Goal: Participate in discussion: Engage in conversation with other users on a specific topic

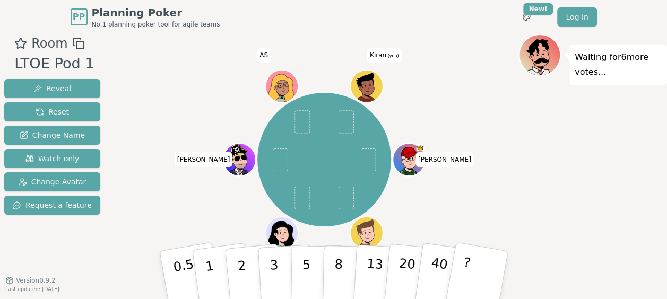
click at [603, 164] on div "Waiting for 6 more votes..." at bounding box center [593, 180] width 149 height 292
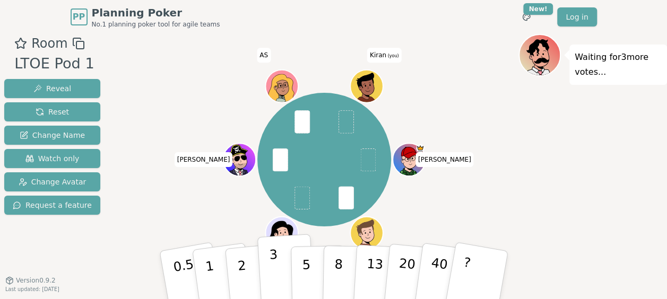
click at [278, 272] on button "3" at bounding box center [286, 275] width 58 height 83
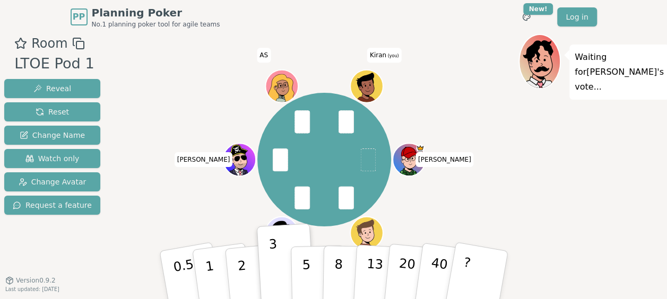
click at [601, 191] on div "Waiting for [PERSON_NAME] 's vote..." at bounding box center [593, 180] width 149 height 292
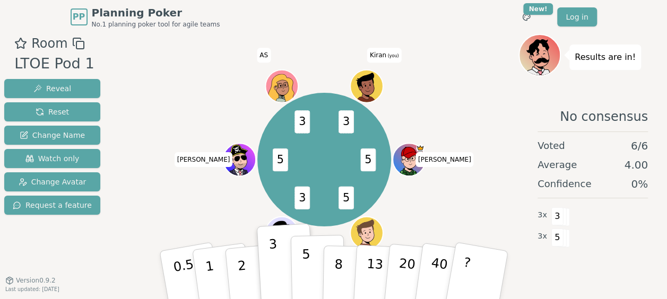
click at [305, 276] on p "5" at bounding box center [306, 275] width 9 height 57
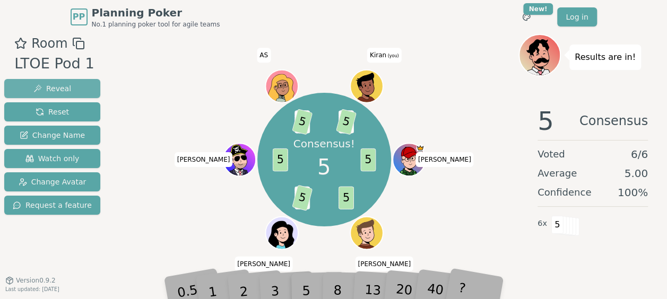
click at [35, 83] on span "Reveal" at bounding box center [52, 88] width 38 height 11
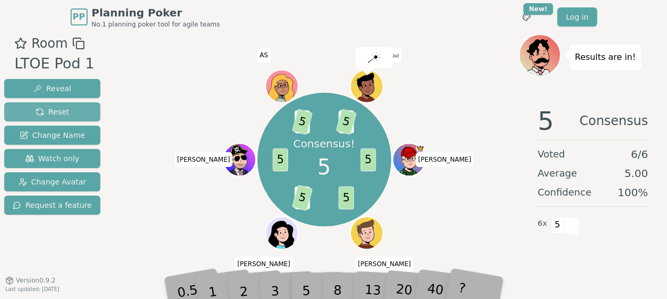
click at [47, 113] on span "Reset" at bounding box center [52, 112] width 33 height 11
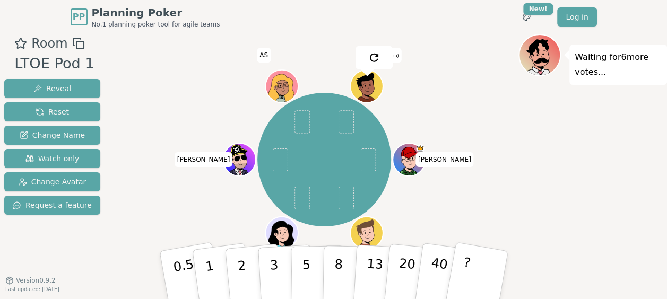
click at [104, 272] on div "Room LTOE Pod 1 Reveal Reset Change Name Watch only Change Avatar Request a fea…" at bounding box center [333, 180] width 667 height 292
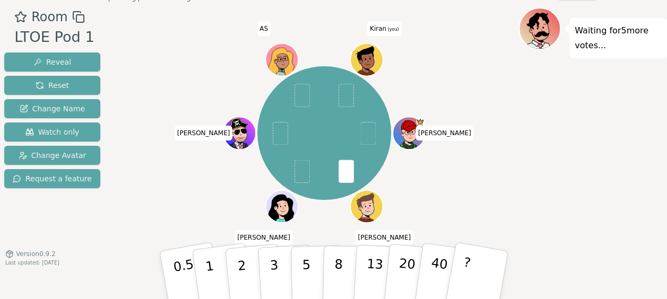
click at [575, 184] on div "Waiting for 5 more votes..." at bounding box center [593, 153] width 149 height 292
click at [264, 276] on button "3" at bounding box center [286, 275] width 58 height 83
click at [141, 191] on div "[PERSON_NAME] [PERSON_NAME] [PERSON_NAME] AS [PERSON_NAME] (you)" at bounding box center [324, 133] width 389 height 213
click at [272, 275] on p "3" at bounding box center [275, 276] width 12 height 58
click at [157, 207] on div "[PERSON_NAME] [PERSON_NAME] [PERSON_NAME] AS [PERSON_NAME] (you)" at bounding box center [324, 133] width 389 height 213
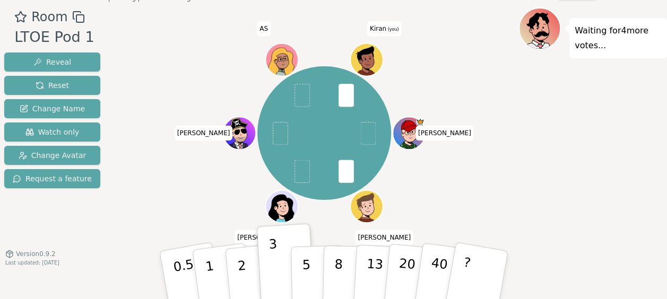
click at [157, 207] on div "[PERSON_NAME] [PERSON_NAME] [PERSON_NAME] AS [PERSON_NAME] (you)" at bounding box center [324, 133] width 389 height 213
click at [243, 288] on p "2" at bounding box center [243, 277] width 14 height 58
click at [161, 199] on div "[PERSON_NAME] [PERSON_NAME] [PERSON_NAME] AS [PERSON_NAME] (you)" at bounding box center [324, 133] width 389 height 213
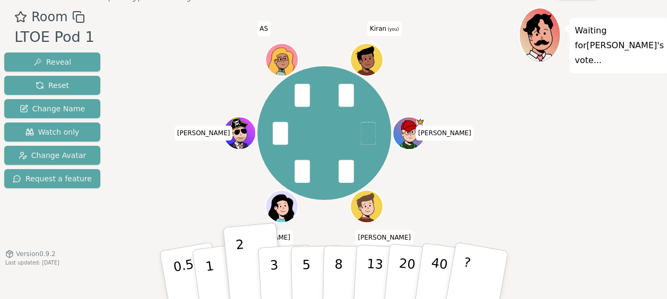
click at [161, 199] on div "[PERSON_NAME] [PERSON_NAME] [PERSON_NAME] AS [PERSON_NAME] (you)" at bounding box center [324, 133] width 389 height 213
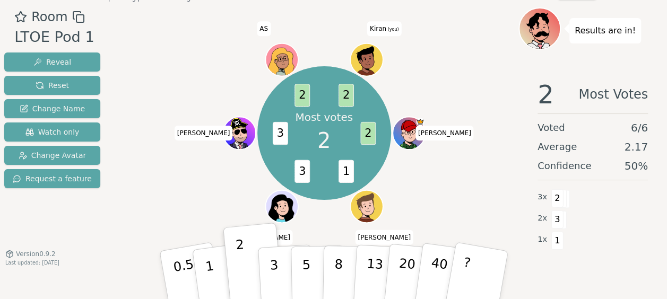
click at [149, 186] on div "Most votes 2 2 1 3 3 2 2 [PERSON_NAME] [PERSON_NAME] [PERSON_NAME] AS [PERSON_N…" at bounding box center [324, 133] width 389 height 213
click at [127, 223] on div "Room LTOE Pod 1 Reveal Reset Change Name Watch only Change Avatar Request a fea…" at bounding box center [333, 153] width 667 height 292
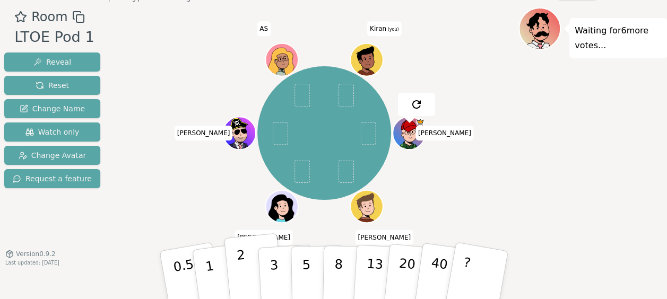
click at [246, 267] on button "2" at bounding box center [254, 276] width 61 height 84
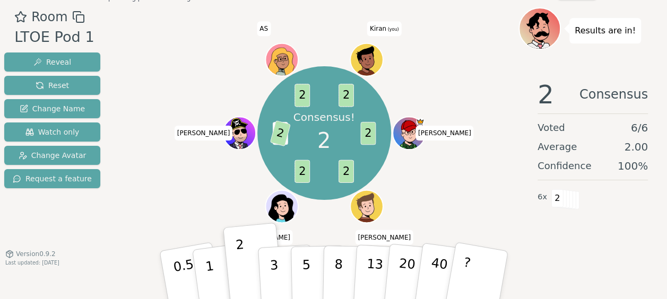
click at [154, 198] on div "Consensus! 2 2 2 2 3 2 2 2 [PERSON_NAME] [PERSON_NAME] [PERSON_NAME] AS [PERSON…" at bounding box center [324, 133] width 389 height 213
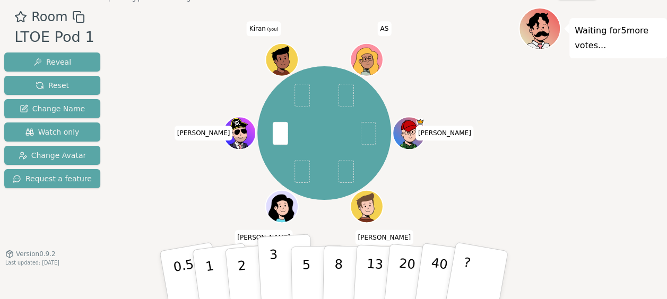
click at [281, 278] on button "3" at bounding box center [286, 275] width 58 height 83
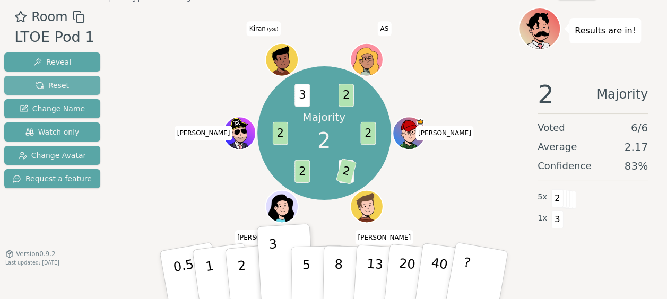
click at [65, 84] on button "Reset" at bounding box center [52, 85] width 96 height 19
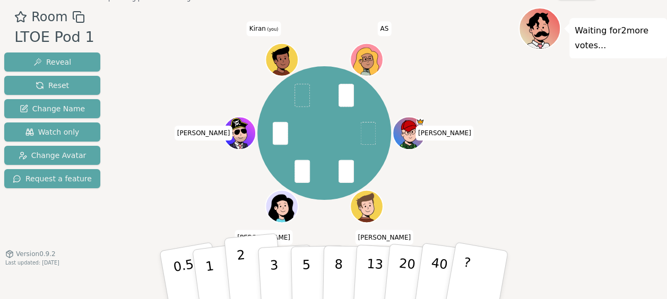
click at [242, 265] on p "2" at bounding box center [243, 277] width 14 height 58
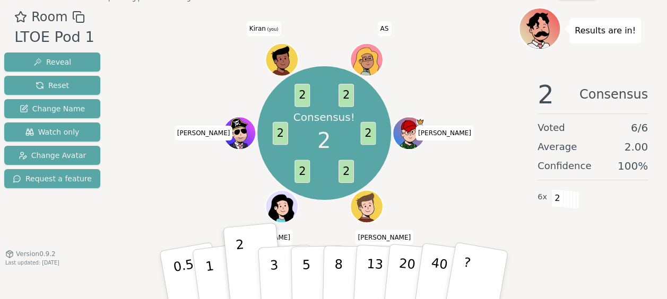
click at [160, 199] on div "Consensus! 2 2 2 2 2 2 2 [PERSON_NAME] [PERSON_NAME] [PERSON_NAME] Kiran (you) …" at bounding box center [324, 133] width 389 height 213
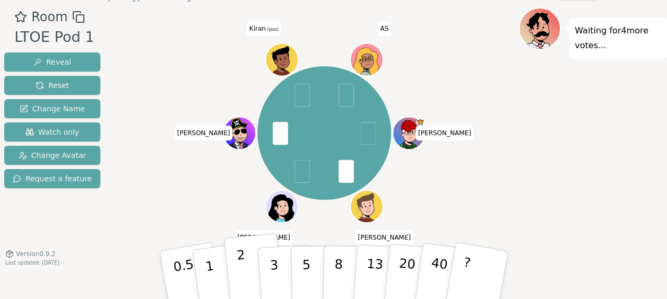
click at [246, 278] on button "2" at bounding box center [254, 276] width 61 height 84
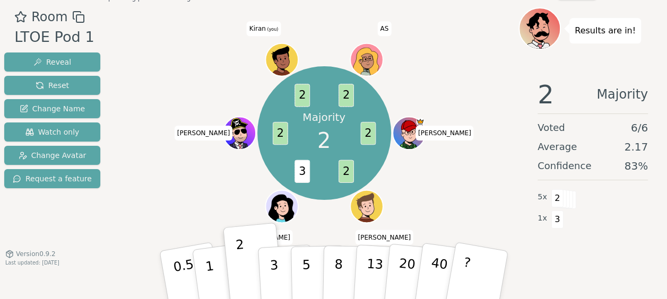
click at [138, 179] on div "Majority 2 2 2 3 2 2 2 [PERSON_NAME] [PERSON_NAME] [PERSON_NAME] Kiran (you) AS" at bounding box center [324, 133] width 389 height 213
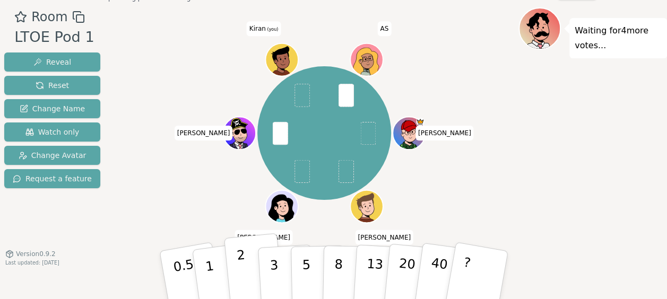
click at [242, 271] on p "2" at bounding box center [243, 277] width 14 height 58
click at [285, 271] on button "3" at bounding box center [286, 275] width 58 height 83
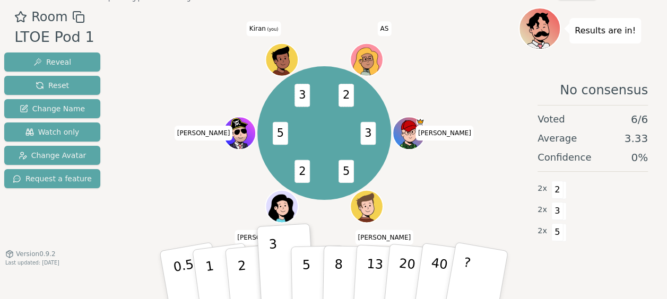
click at [161, 188] on div "3 5 2 5 3 2 [PERSON_NAME] [PERSON_NAME] [PERSON_NAME] Kiran (you) AS" at bounding box center [324, 133] width 389 height 213
click at [196, 204] on div "3 5 2 5 3 2 [PERSON_NAME] [PERSON_NAME] [PERSON_NAME] Kiran (you) AS" at bounding box center [324, 133] width 389 height 213
click at [50, 88] on span "Reset" at bounding box center [52, 85] width 33 height 11
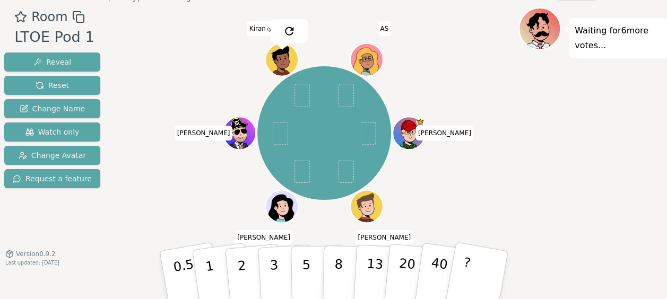
click at [140, 207] on div "[PERSON_NAME] [PERSON_NAME] [PERSON_NAME] Kiran (you) AS" at bounding box center [324, 133] width 389 height 213
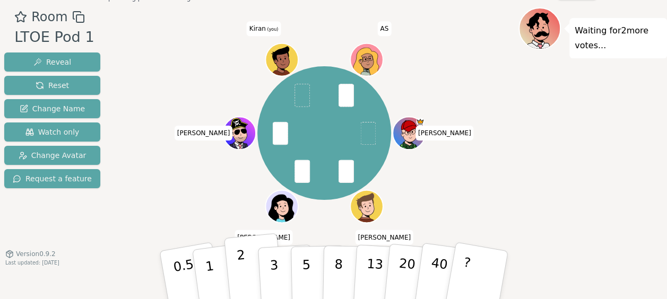
click at [246, 276] on button "2" at bounding box center [254, 276] width 61 height 84
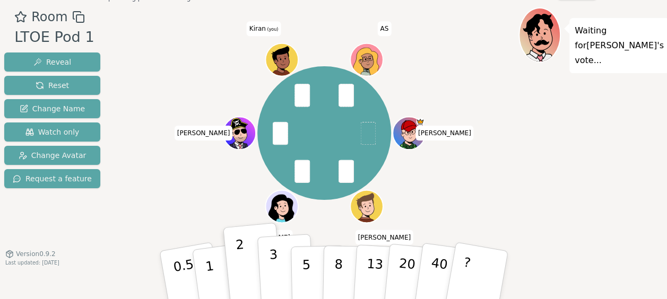
click at [280, 273] on button "3" at bounding box center [286, 275] width 58 height 83
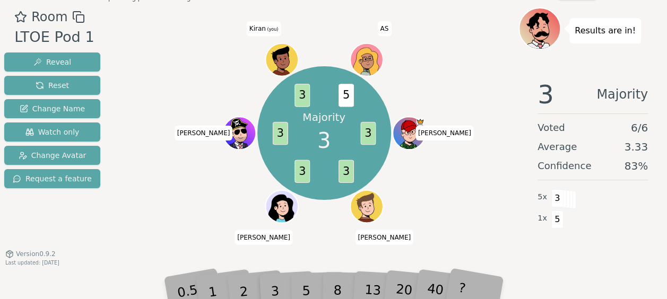
click at [193, 218] on div "Majority 3 3 3 3 3 3 5 [PERSON_NAME] [PERSON_NAME] [PERSON_NAME] Kiran (you) AS" at bounding box center [324, 133] width 389 height 213
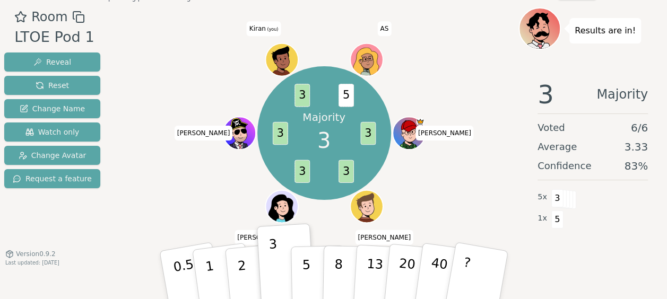
click at [193, 218] on div "Majority 3 3 3 3 3 3 5 [PERSON_NAME] [PERSON_NAME] [PERSON_NAME] Kiran (you) AS" at bounding box center [324, 133] width 389 height 213
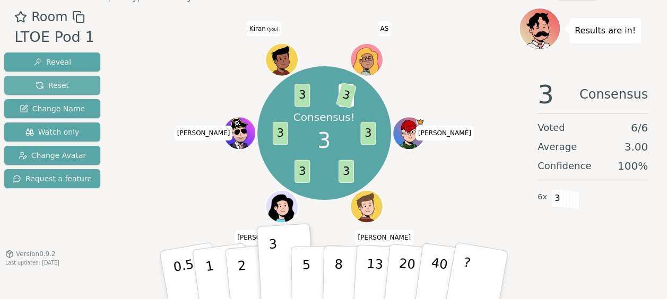
click at [57, 79] on button "Reset" at bounding box center [52, 85] width 96 height 19
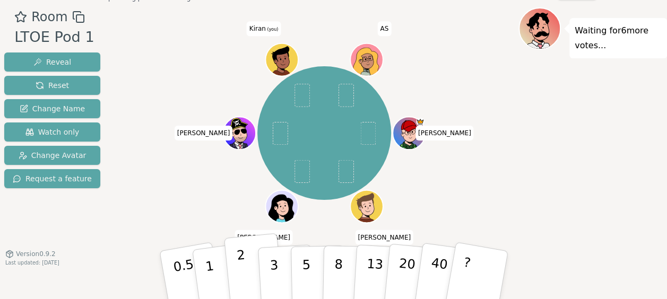
click at [238, 271] on p "2" at bounding box center [243, 277] width 14 height 58
click at [173, 209] on div "[PERSON_NAME] [PERSON_NAME] [PERSON_NAME] Kiran (you) AS" at bounding box center [324, 133] width 389 height 213
click at [244, 277] on p "2" at bounding box center [243, 277] width 14 height 58
click at [179, 187] on div "[PERSON_NAME] [PERSON_NAME] [PERSON_NAME] Kiran (you) AS" at bounding box center [324, 133] width 389 height 213
click at [213, 270] on button "1" at bounding box center [222, 276] width 63 height 86
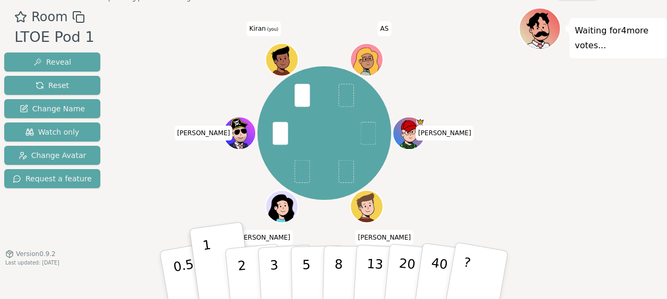
click at [152, 137] on div "[PERSON_NAME] [PERSON_NAME] [PERSON_NAME] Kiran (you) AS" at bounding box center [324, 133] width 389 height 213
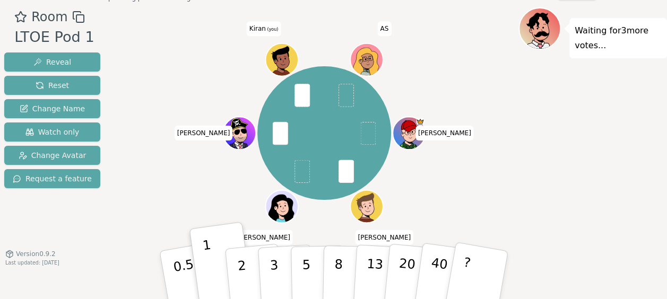
click at [152, 137] on div "[PERSON_NAME] [PERSON_NAME] [PERSON_NAME] Kiran (you) AS" at bounding box center [324, 133] width 389 height 213
click at [172, 122] on div "[PERSON_NAME] [PERSON_NAME] [PERSON_NAME] Kiran (you) AS" at bounding box center [324, 133] width 389 height 213
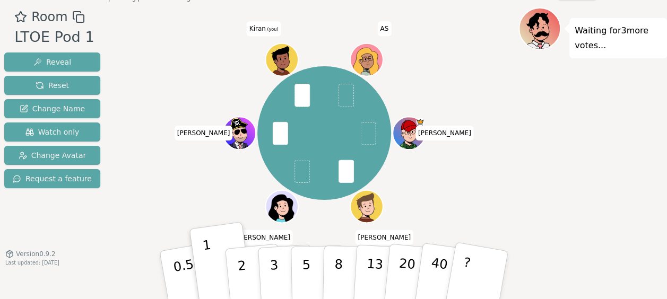
click at [172, 122] on div "[PERSON_NAME] [PERSON_NAME] [PERSON_NAME] Kiran (you) AS" at bounding box center [324, 133] width 389 height 213
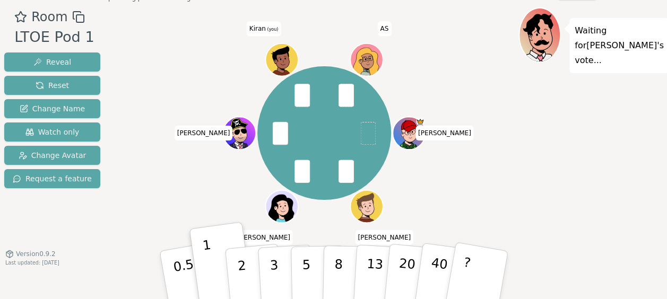
click at [161, 160] on div "[PERSON_NAME] [PERSON_NAME] [PERSON_NAME] Kiran (you) AS" at bounding box center [324, 133] width 389 height 213
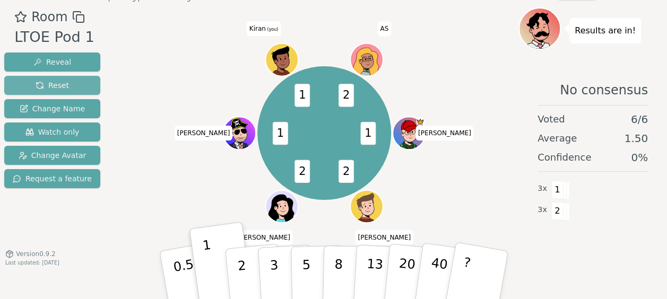
click at [63, 90] on span "Reset" at bounding box center [52, 85] width 33 height 11
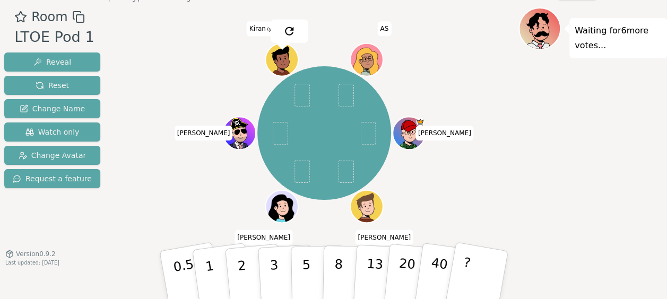
click at [143, 207] on div "[PERSON_NAME] [PERSON_NAME] [PERSON_NAME] Kiran (you) AS" at bounding box center [324, 133] width 389 height 213
click at [194, 194] on div "[PERSON_NAME] [PERSON_NAME] [PERSON_NAME] Kiran (you) AS" at bounding box center [324, 133] width 389 height 213
click at [256, 276] on button "2" at bounding box center [254, 276] width 61 height 84
click at [182, 221] on div "[PERSON_NAME] [PERSON_NAME] [PERSON_NAME] Kiran (you) AS" at bounding box center [324, 133] width 389 height 213
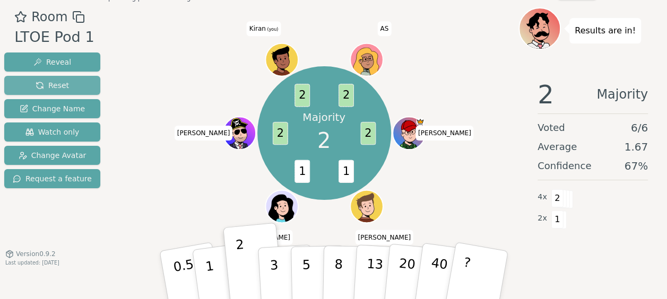
click at [65, 85] on button "Reset" at bounding box center [52, 85] width 96 height 19
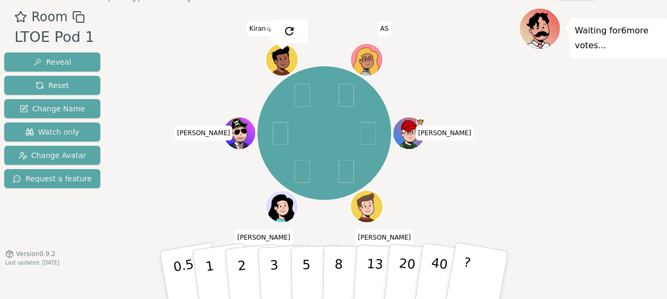
click at [167, 200] on div "[PERSON_NAME] [PERSON_NAME] [PERSON_NAME] Kiran (you) AS" at bounding box center [324, 133] width 389 height 213
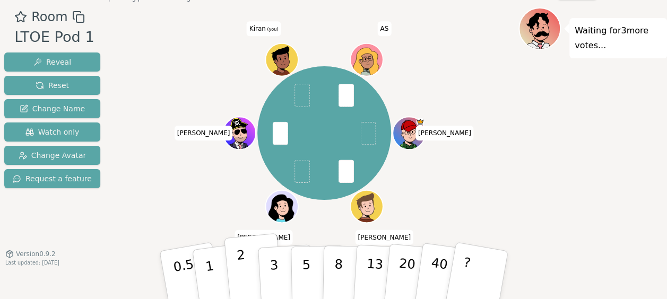
click at [247, 263] on button "2" at bounding box center [254, 276] width 61 height 84
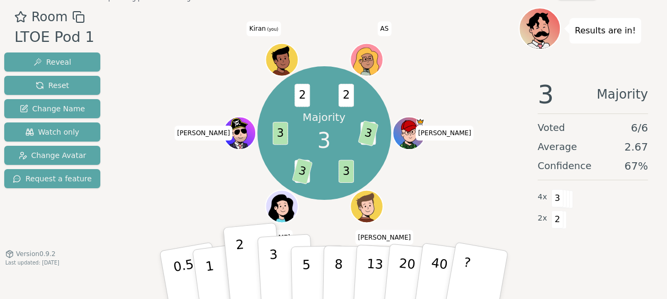
click at [269, 271] on button "3" at bounding box center [286, 275] width 58 height 83
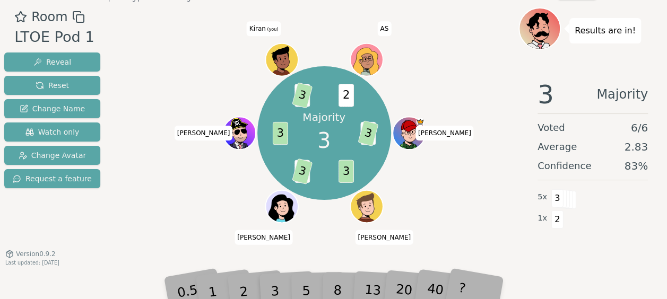
click at [191, 201] on div "Majority 3 2 3 3 5 3 3 2 3 2 [PERSON_NAME] [PERSON_NAME] [PERSON_NAME] Kiran (y…" at bounding box center [324, 133] width 389 height 213
click at [59, 84] on span "Reset" at bounding box center [52, 85] width 33 height 11
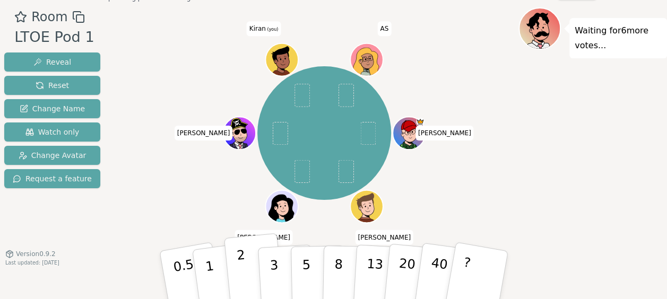
click at [253, 277] on button "2" at bounding box center [254, 276] width 61 height 84
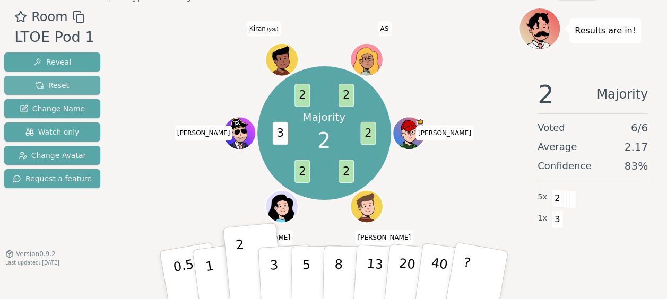
click at [70, 82] on button "Reset" at bounding box center [52, 85] width 96 height 19
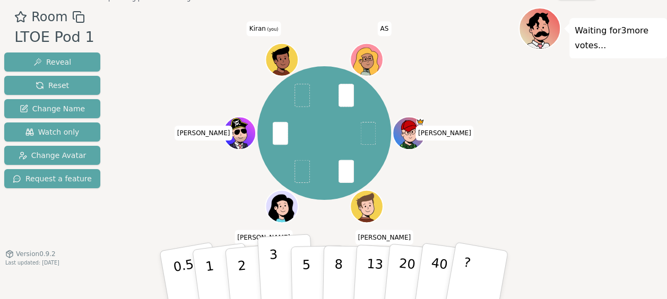
click at [281, 269] on button "3" at bounding box center [286, 275] width 58 height 83
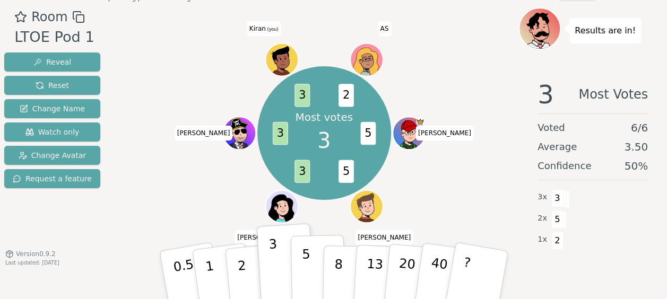
click at [299, 274] on button "5" at bounding box center [317, 275] width 55 height 81
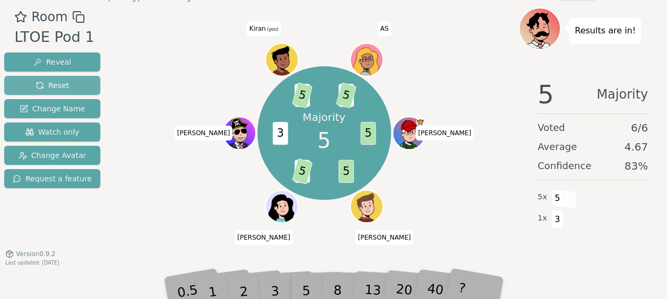
click at [56, 84] on span "Reset" at bounding box center [52, 85] width 33 height 11
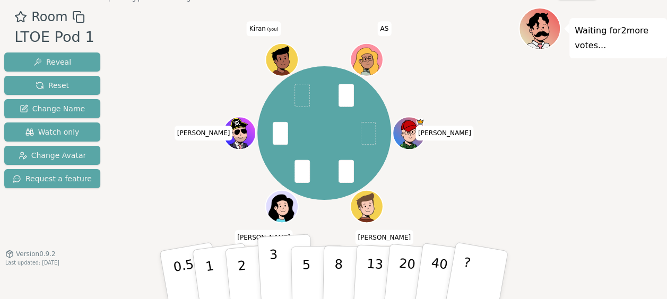
click at [275, 272] on p "3" at bounding box center [275, 276] width 12 height 58
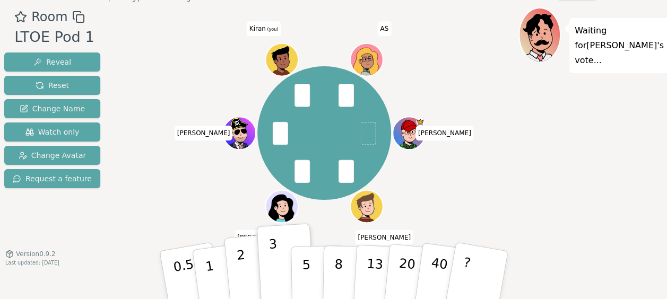
click at [251, 279] on button "2" at bounding box center [254, 276] width 61 height 84
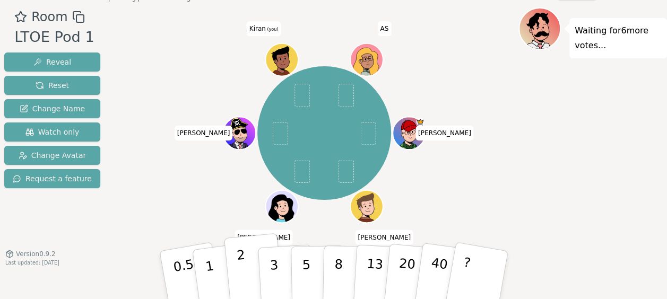
click at [255, 271] on button "2" at bounding box center [254, 276] width 61 height 84
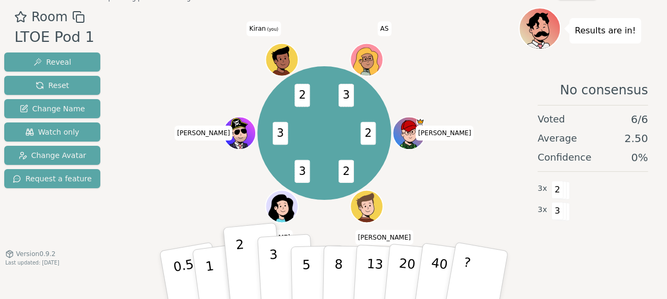
click at [267, 262] on button "3" at bounding box center [286, 275] width 58 height 83
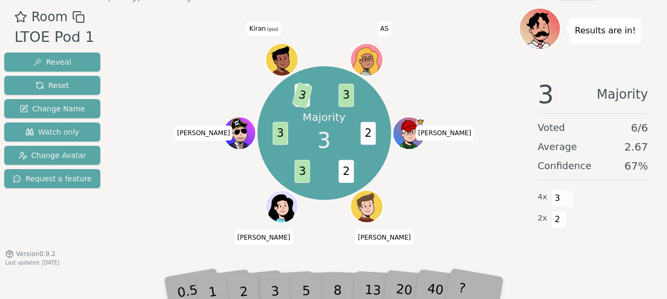
click at [209, 228] on div "Majority 3 2 2 3 3 2 3 3 [PERSON_NAME] [PERSON_NAME] [PERSON_NAME] Kiran (you) …" at bounding box center [324, 133] width 389 height 213
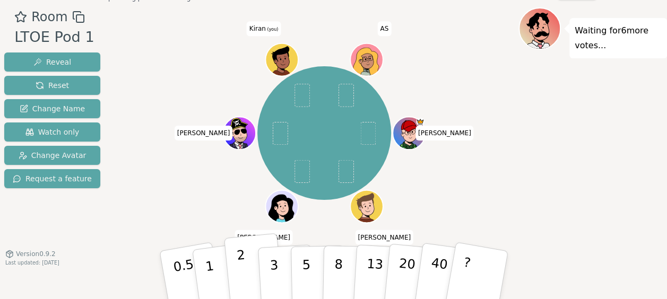
click at [245, 273] on button "2" at bounding box center [254, 276] width 61 height 84
click at [156, 187] on div "[PERSON_NAME] [PERSON_NAME] [PERSON_NAME] Kiran (you) AS" at bounding box center [324, 133] width 389 height 213
click at [158, 192] on div "[PERSON_NAME] [PERSON_NAME] [PERSON_NAME] Kiran (you) AS" at bounding box center [324, 133] width 389 height 213
click at [142, 207] on div "[PERSON_NAME] [PERSON_NAME] [PERSON_NAME] Kiran (you) AS" at bounding box center [324, 133] width 389 height 213
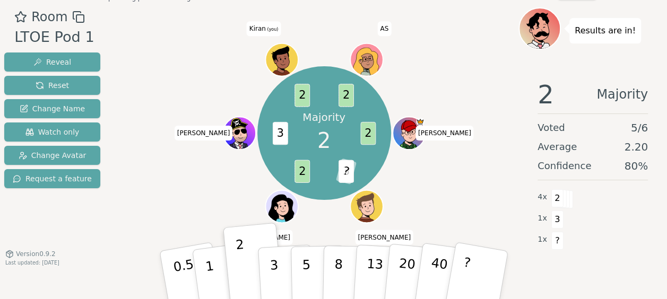
click at [155, 201] on div "Majority 2 2 3 ? 2 3 2 2 [PERSON_NAME] [PERSON_NAME] [PERSON_NAME] Kiran (you) …" at bounding box center [324, 133] width 389 height 213
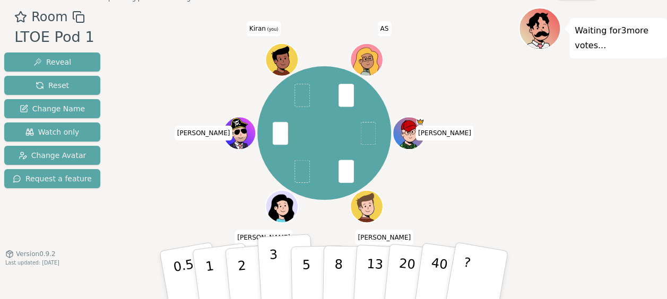
click at [271, 274] on p "3" at bounding box center [275, 276] width 12 height 58
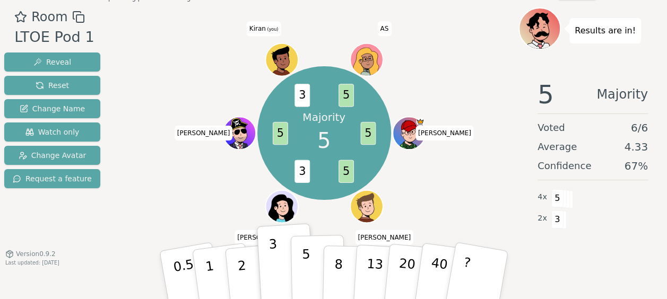
click at [312, 275] on button "5" at bounding box center [317, 275] width 55 height 81
